Goal: Task Accomplishment & Management: Use online tool/utility

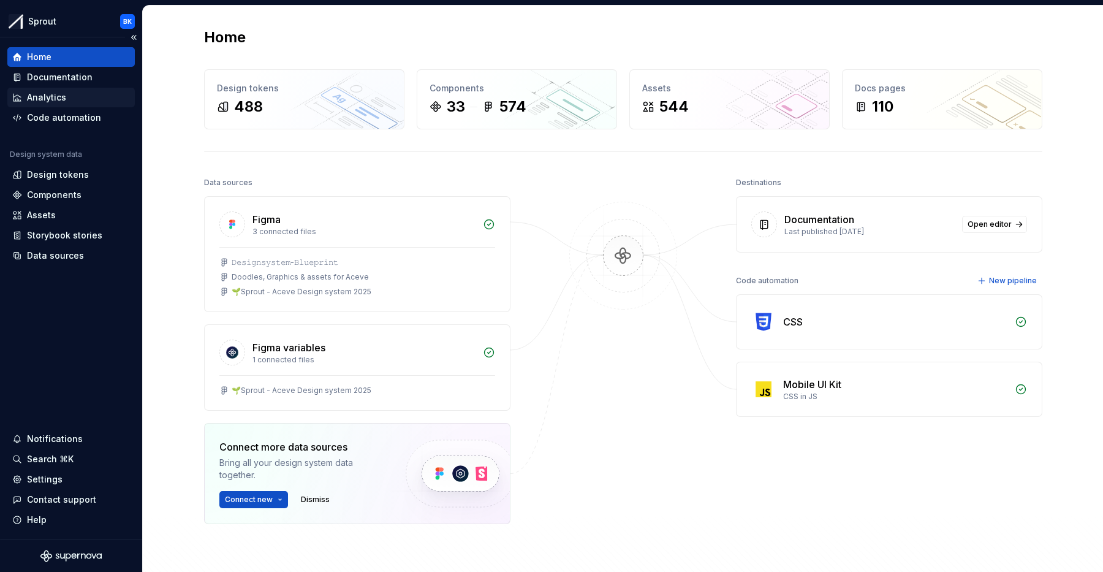
drag, startPoint x: 75, startPoint y: 118, endPoint x: 77, endPoint y: 101, distance: 17.3
click at [75, 118] on div "Code automation" at bounding box center [64, 118] width 74 height 12
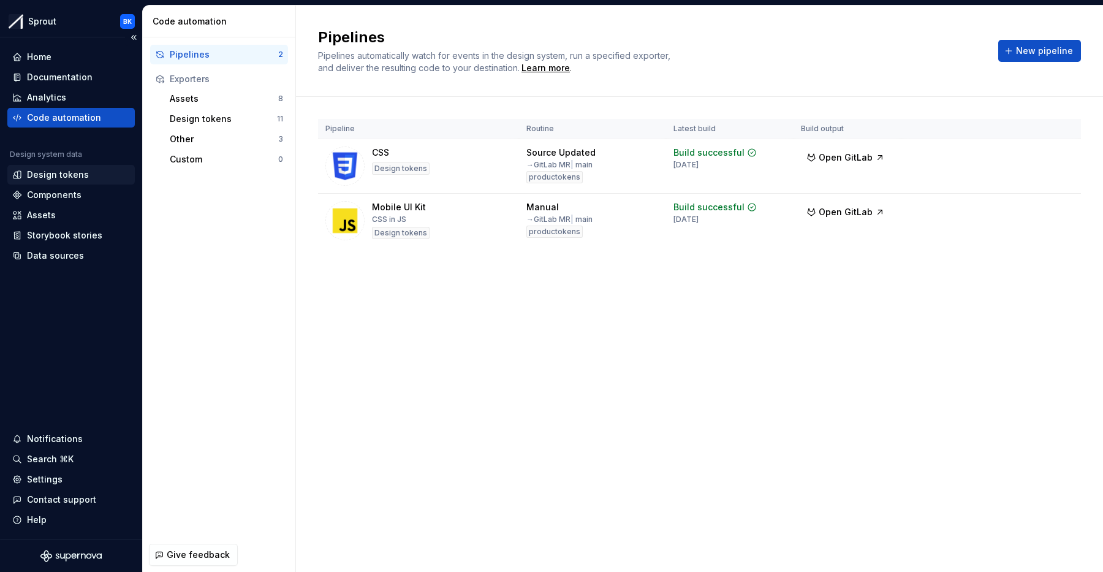
click at [74, 173] on div "Design tokens" at bounding box center [58, 175] width 62 height 12
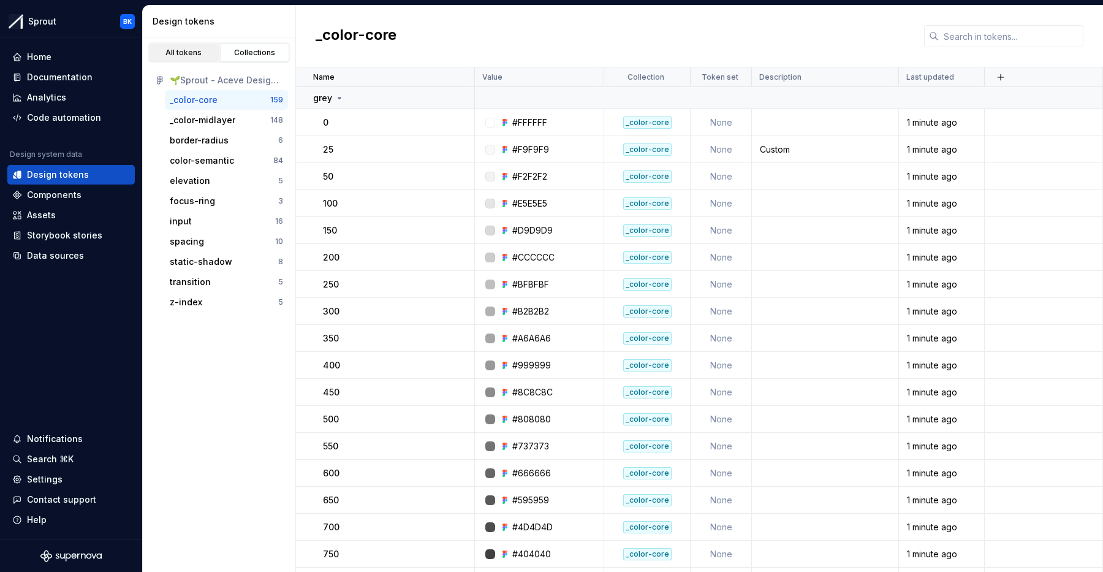
click at [194, 55] on div "All tokens" at bounding box center [183, 53] width 61 height 10
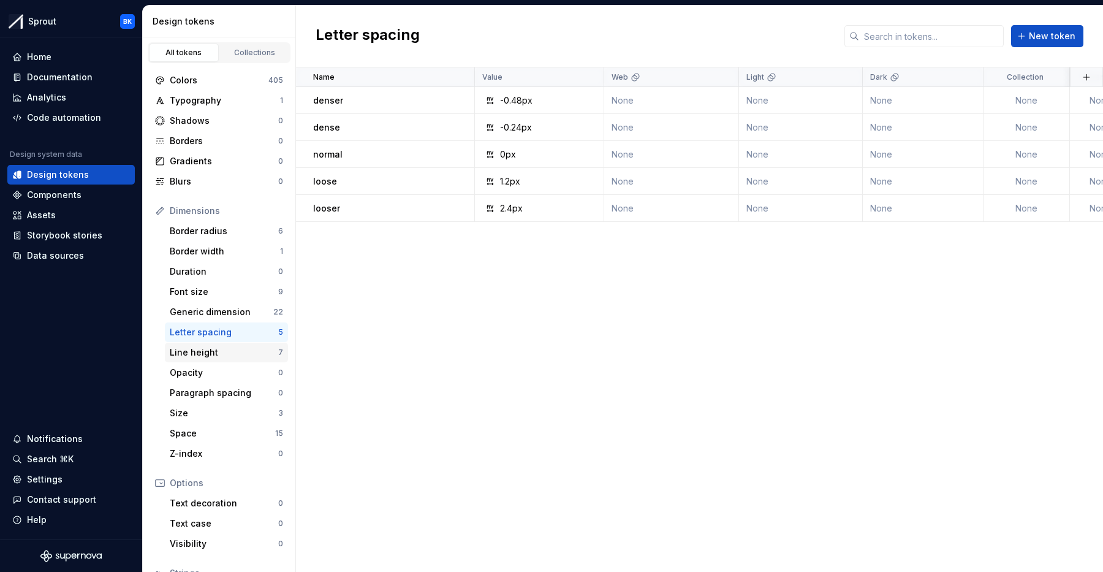
click at [232, 352] on div "Line height" at bounding box center [224, 352] width 108 height 12
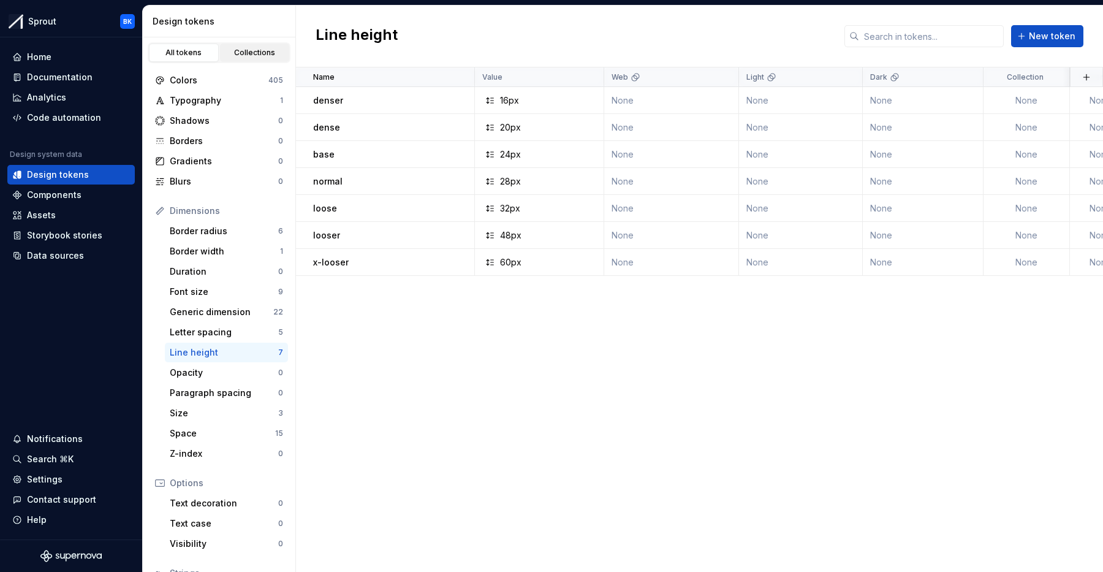
click at [268, 61] on link "Collections" at bounding box center [255, 53] width 70 height 18
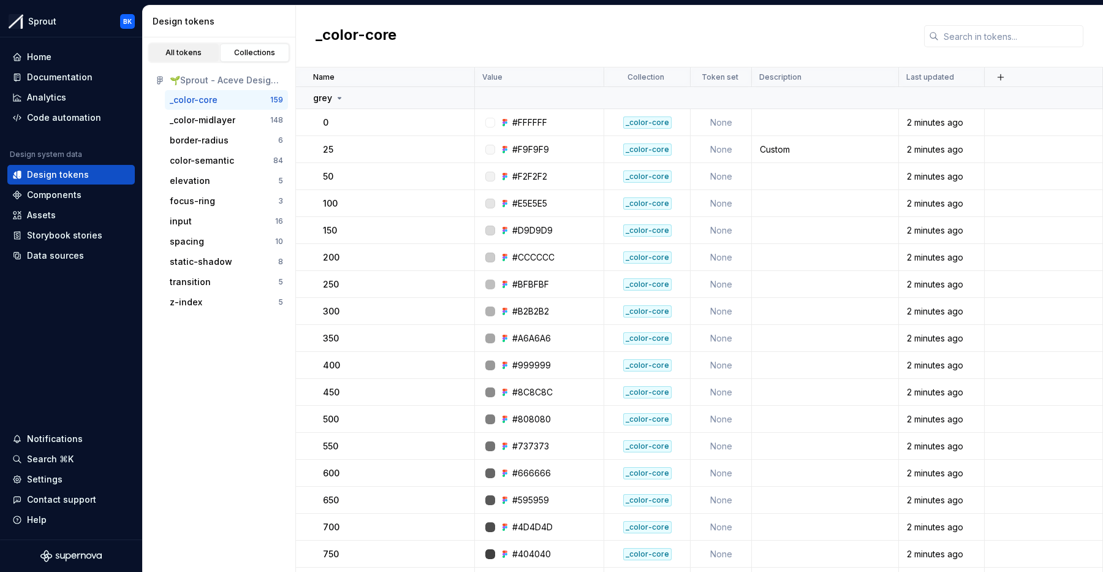
click at [194, 58] on link "All tokens" at bounding box center [184, 53] width 70 height 18
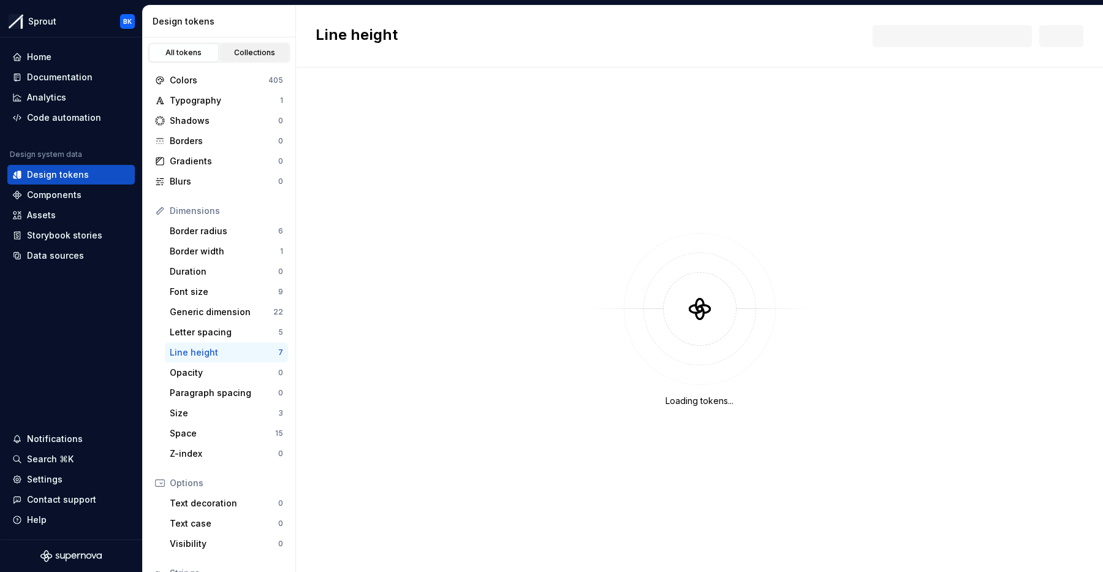
click at [240, 47] on link "Collections" at bounding box center [255, 53] width 70 height 18
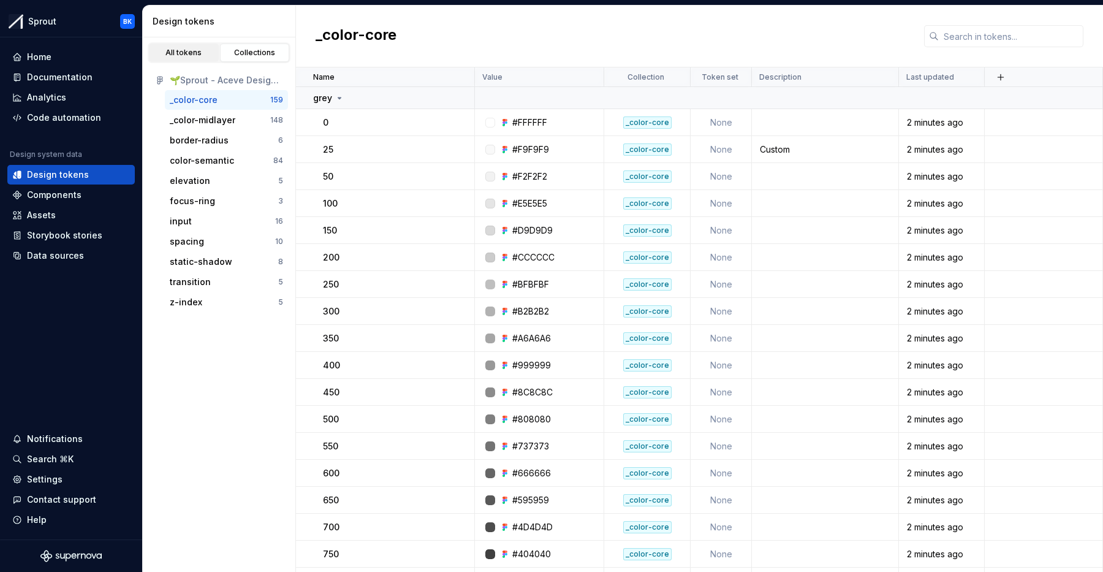
click at [194, 48] on div "All tokens" at bounding box center [183, 53] width 61 height 10
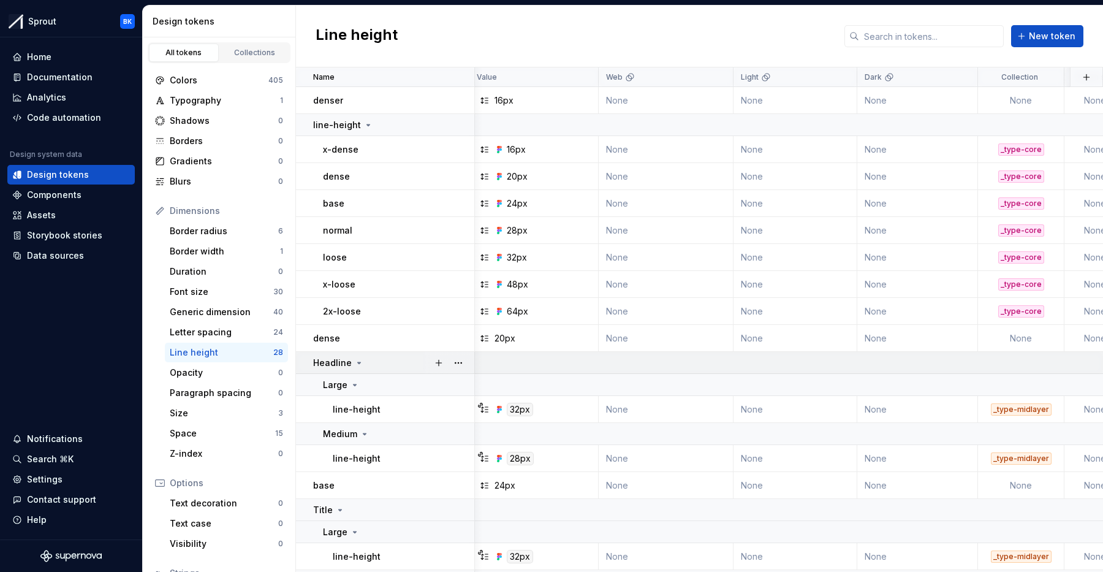
scroll to position [0, 6]
click at [241, 50] on div "Collections" at bounding box center [254, 53] width 61 height 10
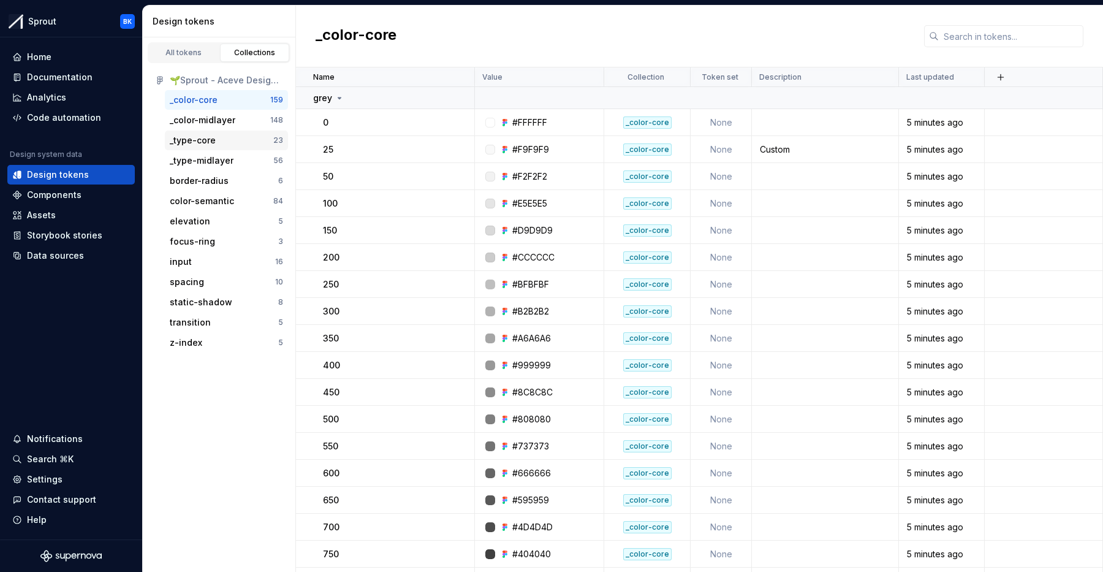
click at [226, 145] on div "_type-core" at bounding box center [222, 140] width 104 height 12
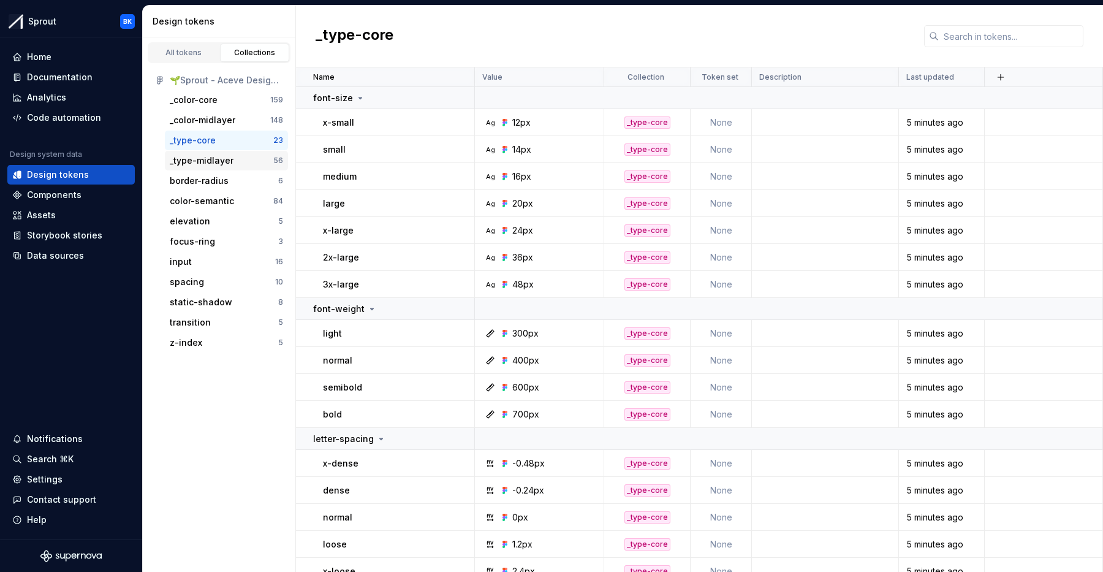
click at [237, 160] on div "_type-midlayer" at bounding box center [222, 160] width 104 height 12
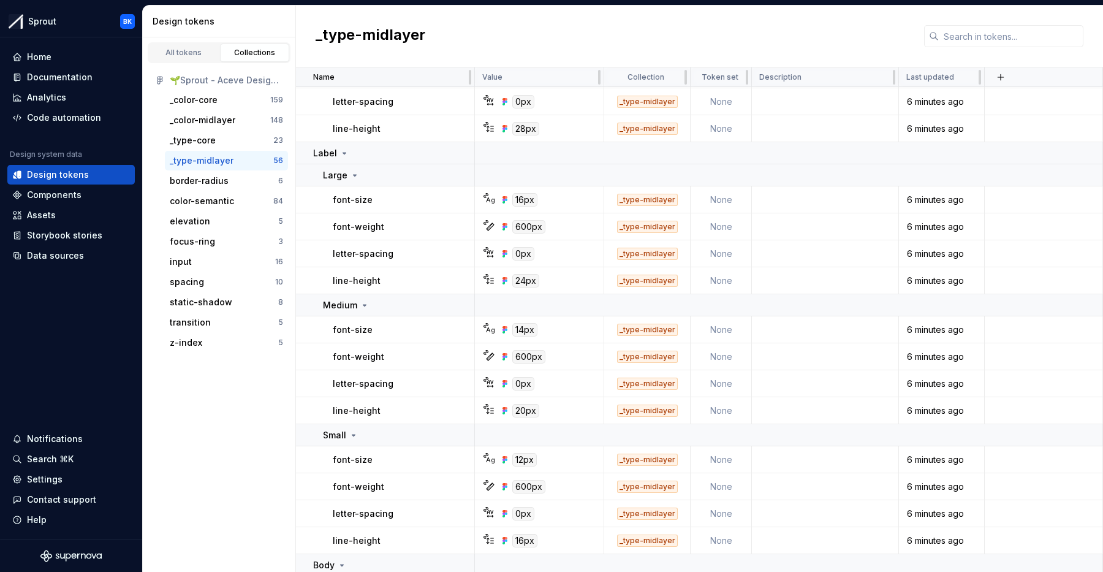
scroll to position [420, 0]
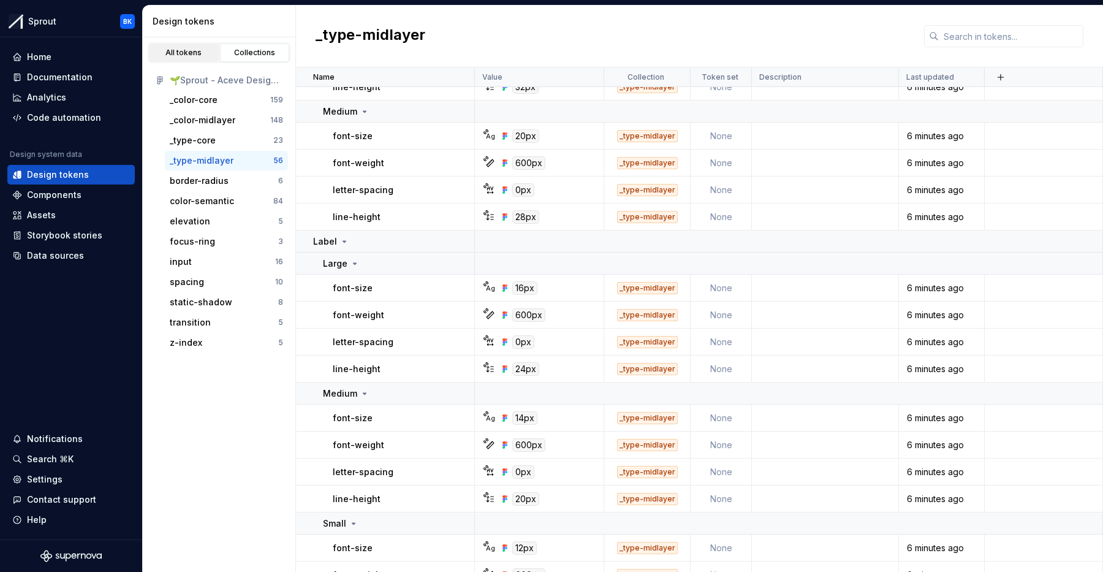
click at [192, 50] on div "All tokens" at bounding box center [183, 53] width 61 height 10
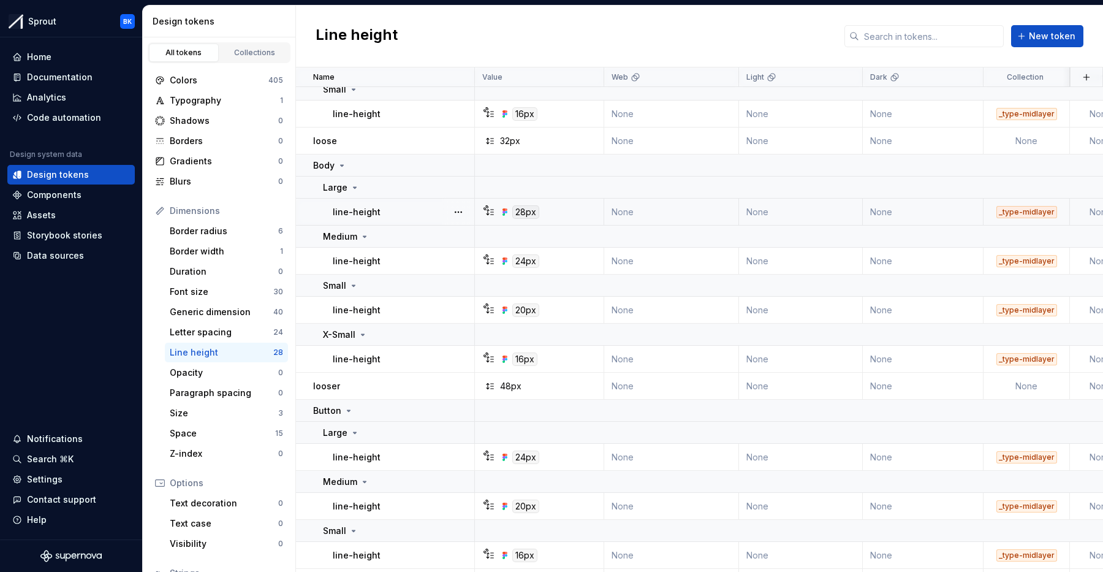
scroll to position [711, 0]
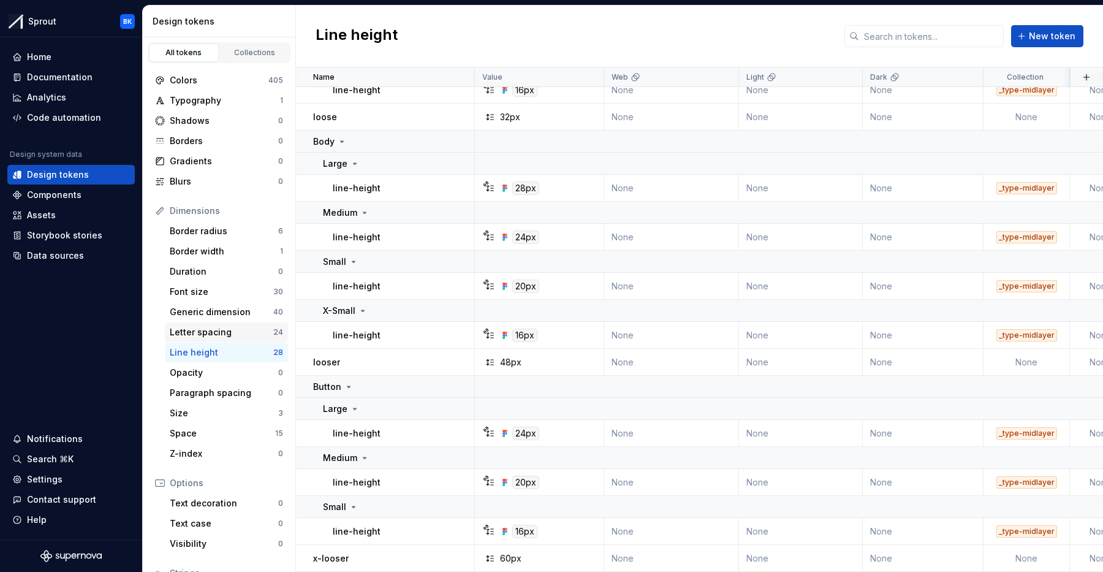
click at [212, 336] on div "Letter spacing" at bounding box center [222, 332] width 104 height 12
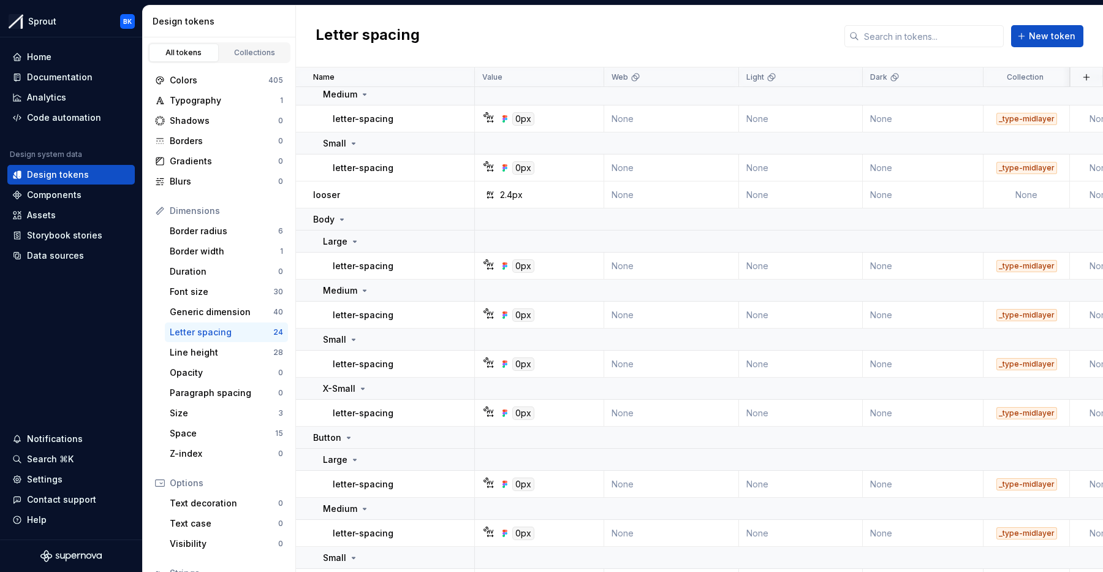
scroll to position [604, 0]
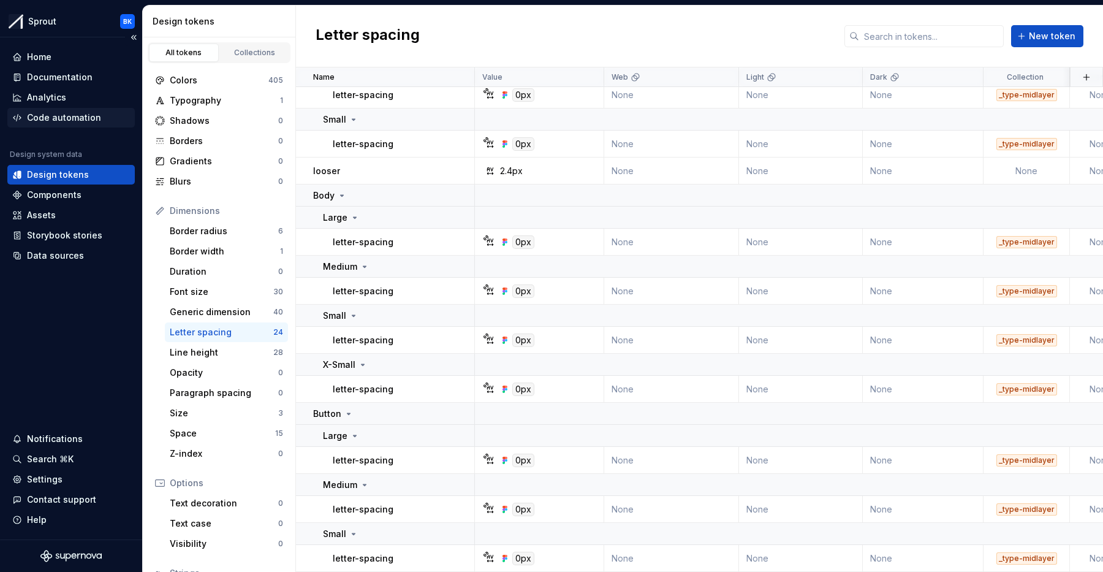
click at [52, 119] on div "Code automation" at bounding box center [64, 118] width 74 height 12
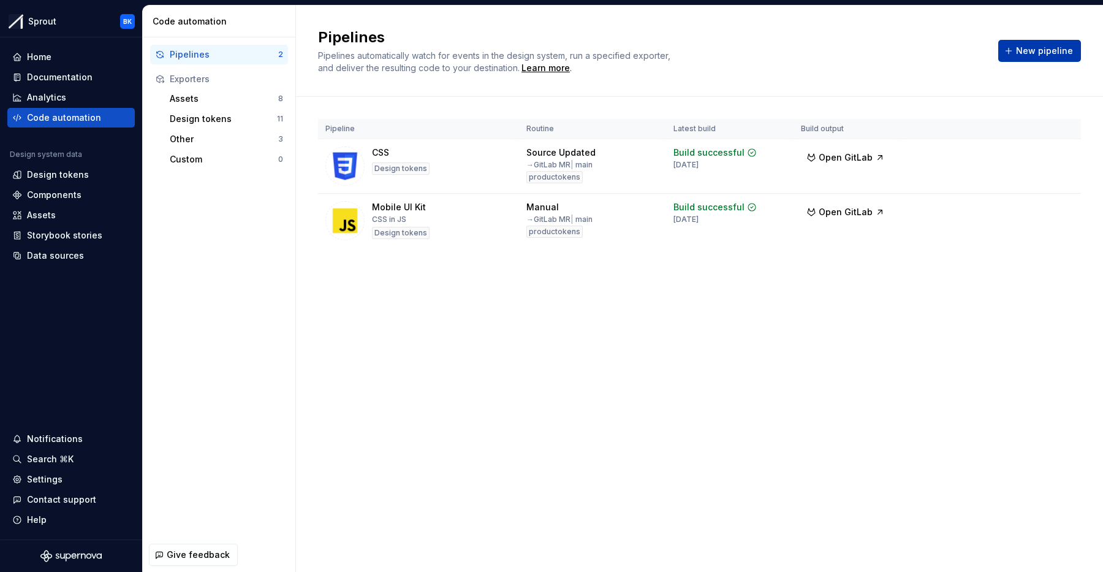
click at [1024, 56] on span "New pipeline" at bounding box center [1044, 51] width 57 height 12
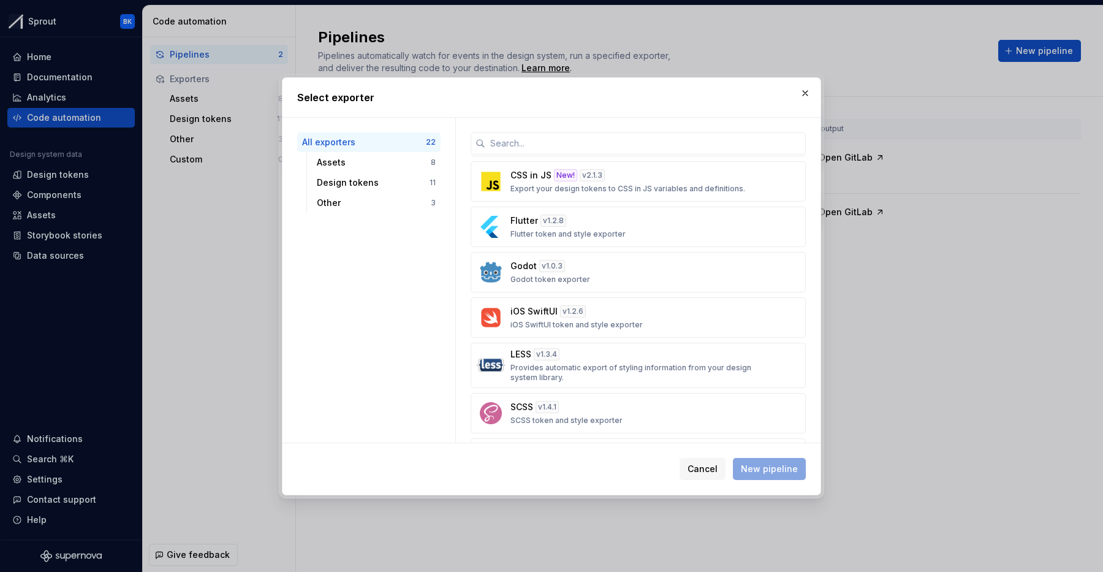
scroll to position [449, 0]
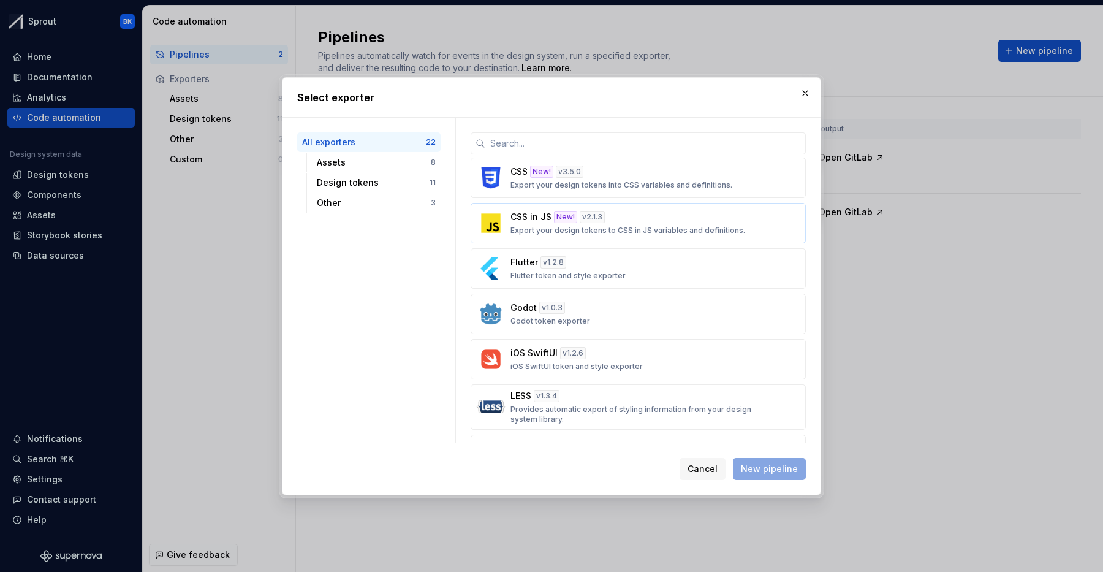
click at [667, 221] on div "CSS in JS New! v 2.1.3 Export your design tokens to CSS in JS variables and def…" at bounding box center [634, 223] width 248 height 25
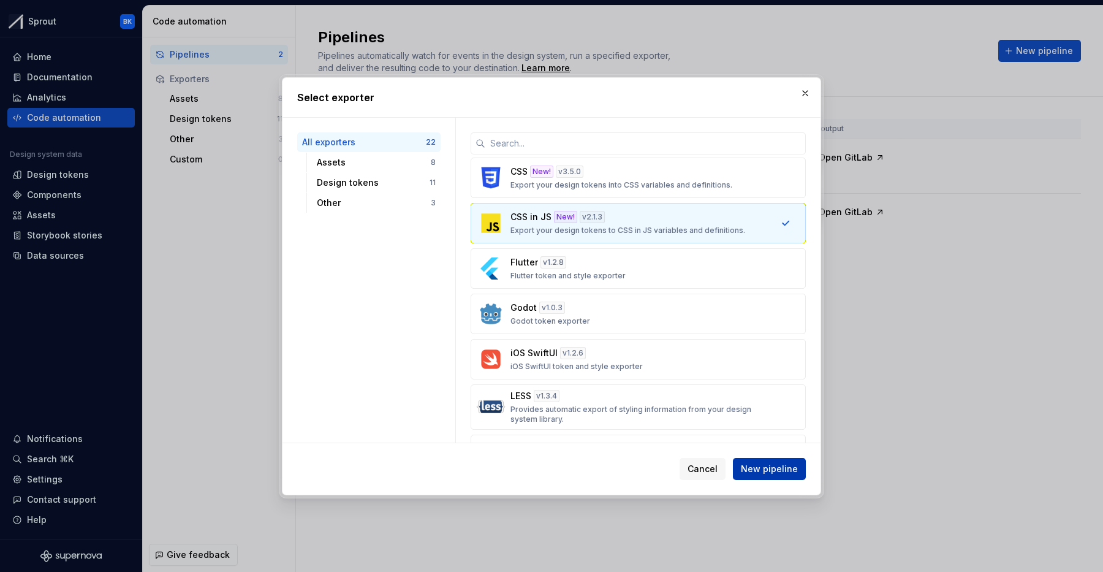
click at [786, 478] on button "New pipeline" at bounding box center [769, 469] width 73 height 22
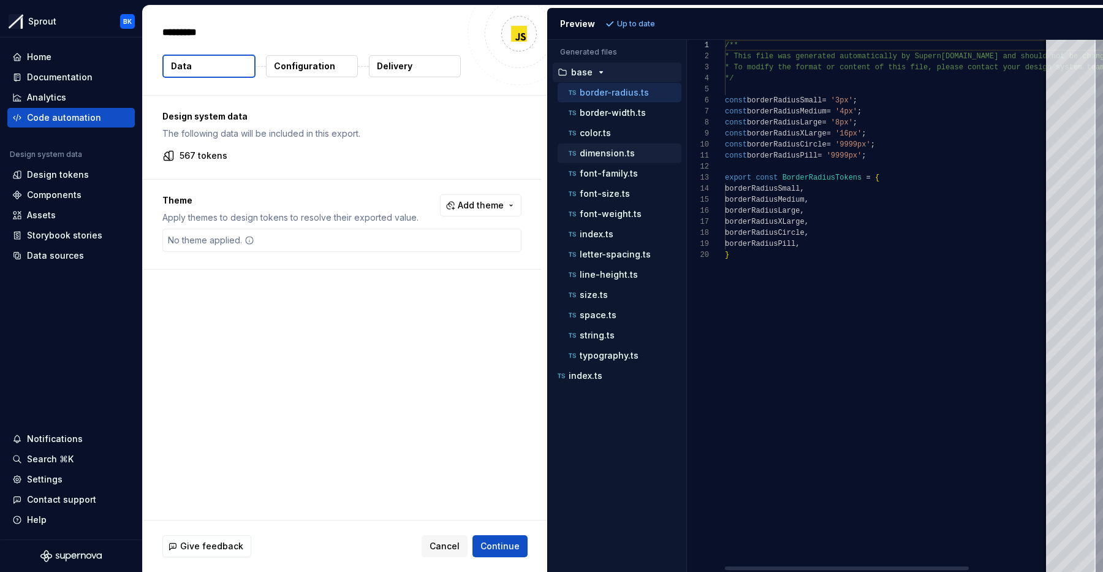
type textarea "*"
click at [634, 170] on p "font-family.ts" at bounding box center [609, 174] width 58 height 10
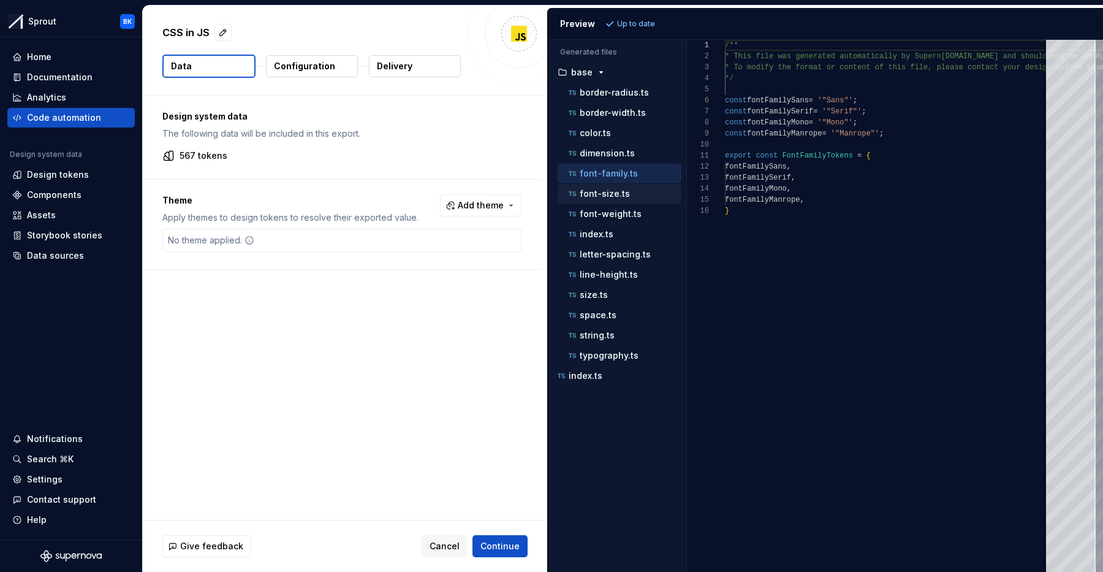
scroll to position [110, 0]
click at [629, 191] on div "font-size.ts" at bounding box center [623, 193] width 115 height 12
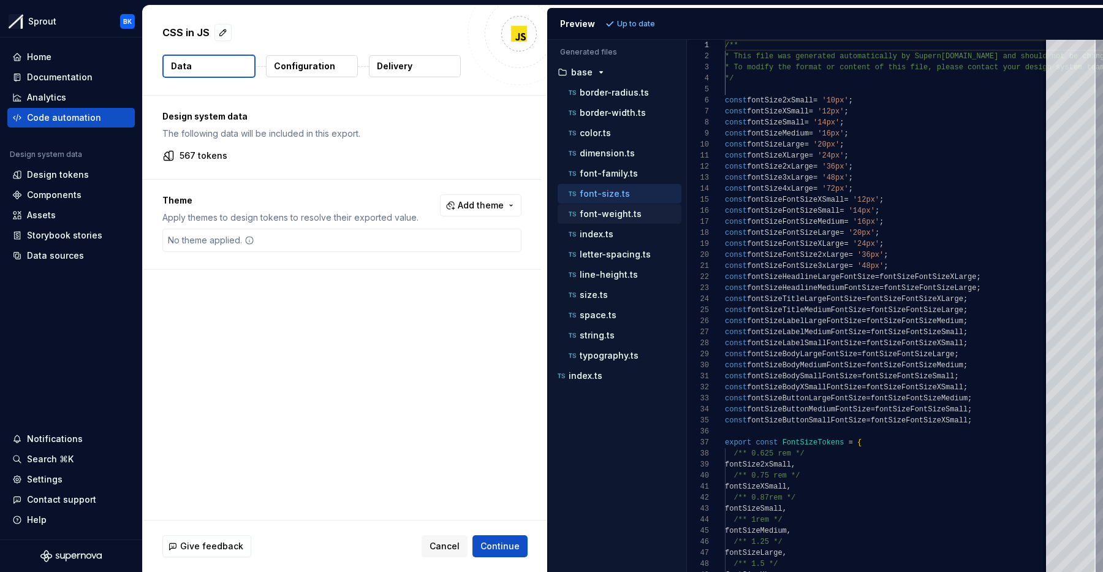
click at [633, 217] on p "font-weight.ts" at bounding box center [611, 214] width 62 height 10
type textarea "**********"
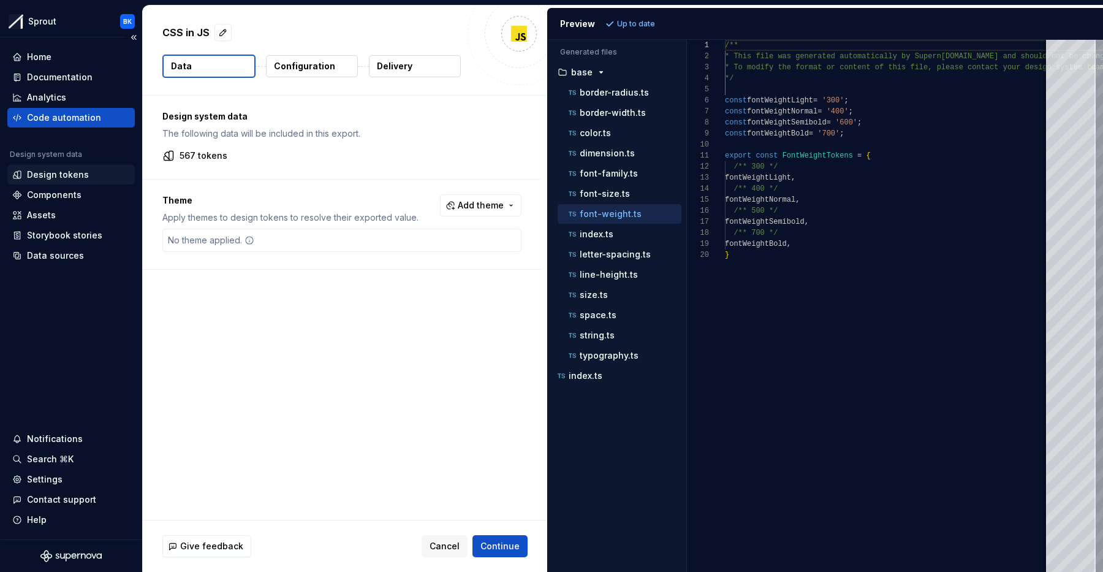
click at [65, 176] on div "Design tokens" at bounding box center [58, 175] width 62 height 12
